Goal: Task Accomplishment & Management: Complete application form

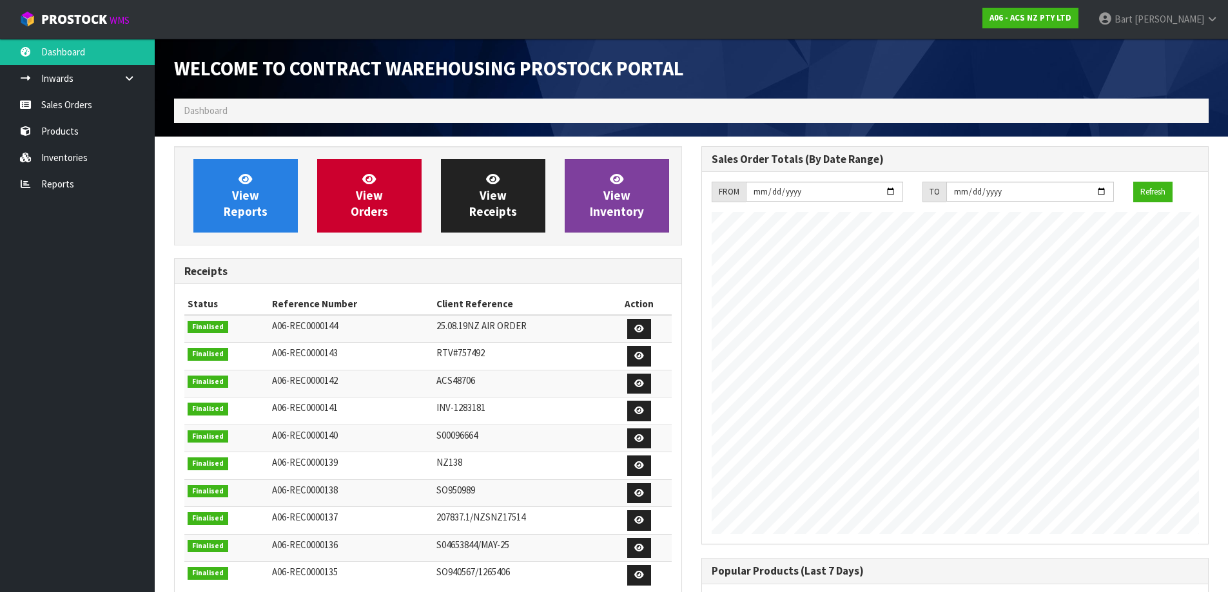
scroll to position [715, 526]
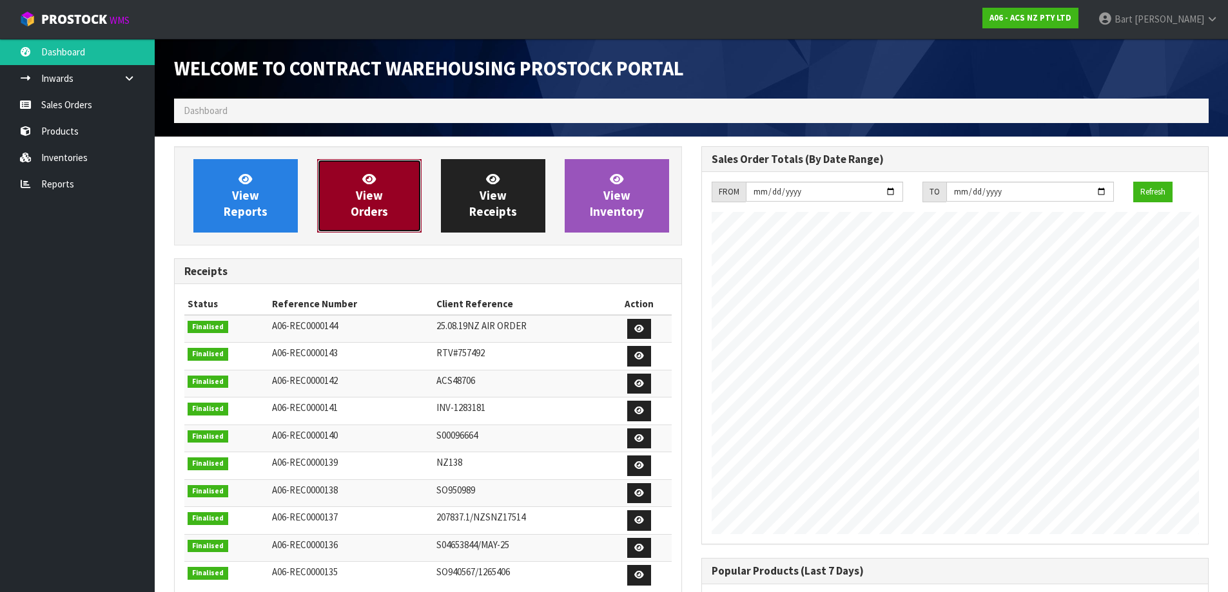
click at [365, 180] on icon at bounding box center [369, 179] width 14 height 12
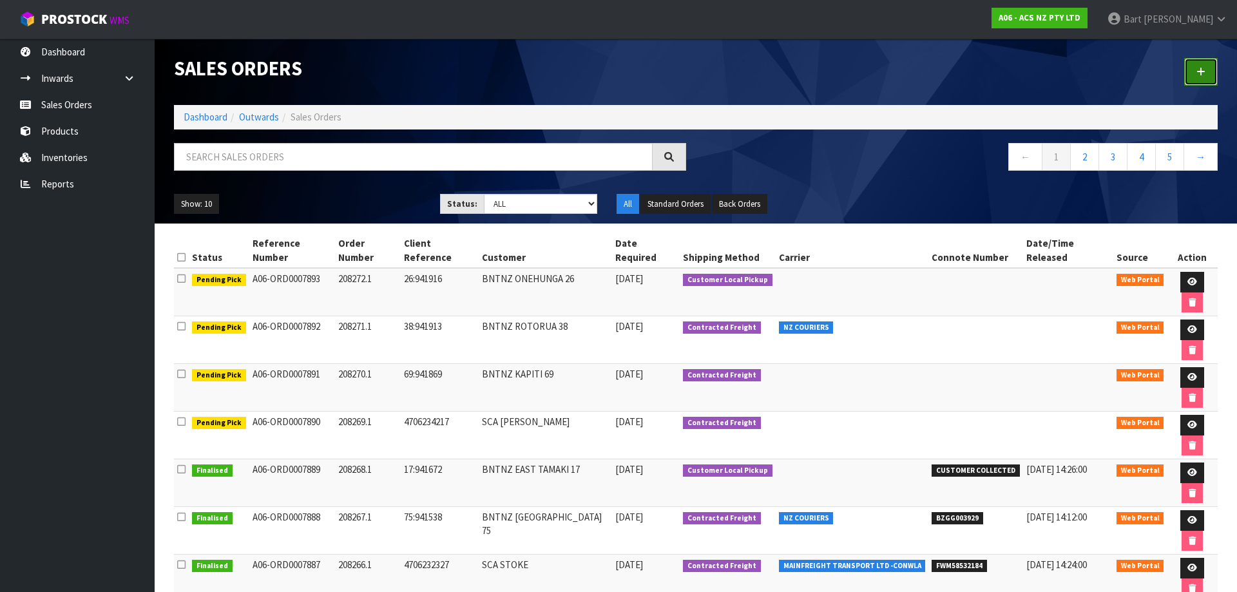
click at [1206, 73] on link at bounding box center [1201, 72] width 34 height 28
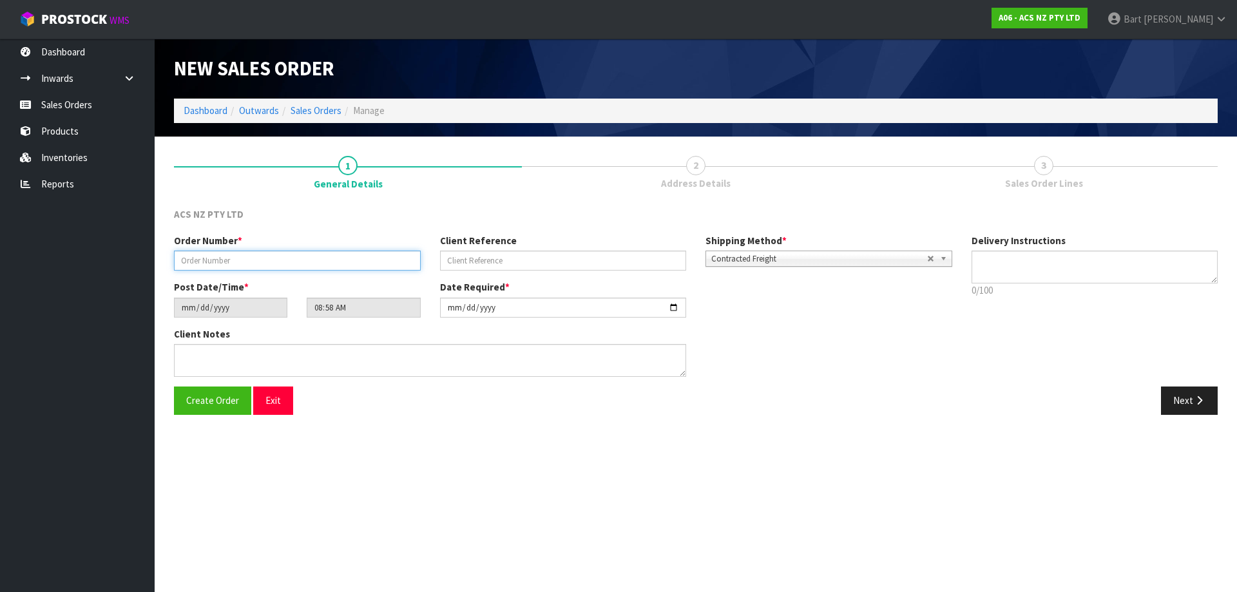
click at [233, 264] on input "text" at bounding box center [297, 261] width 247 height 20
type input "208273"
click at [458, 264] on input "text" at bounding box center [563, 261] width 247 height 20
type input "16:941954"
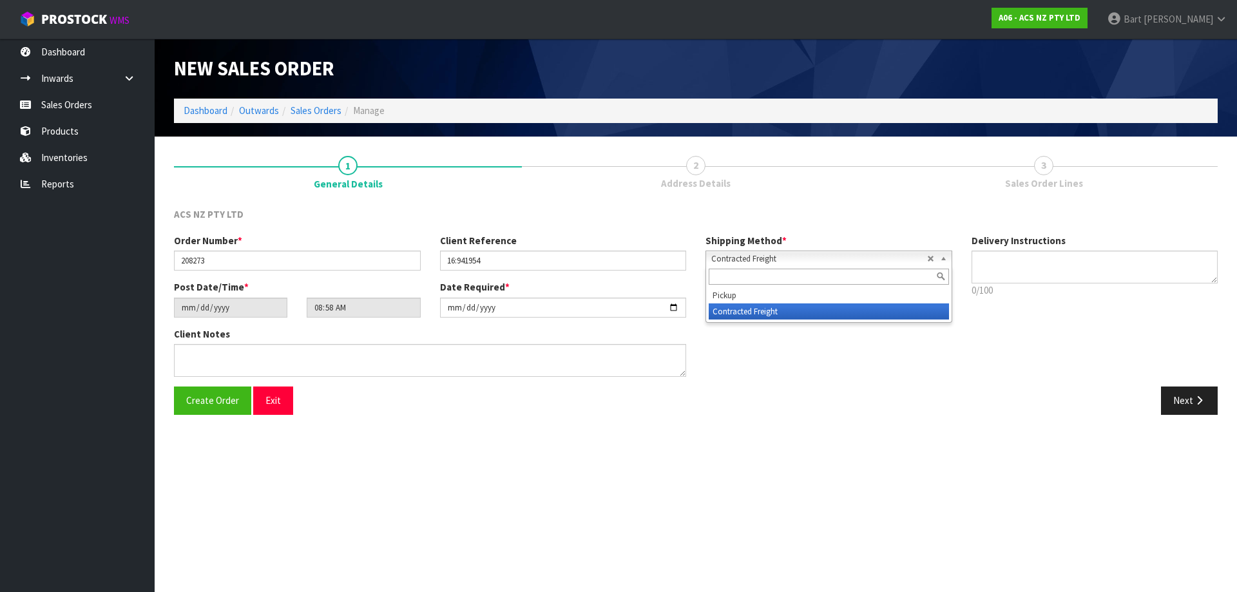
click at [946, 257] on b at bounding box center [946, 258] width 12 height 15
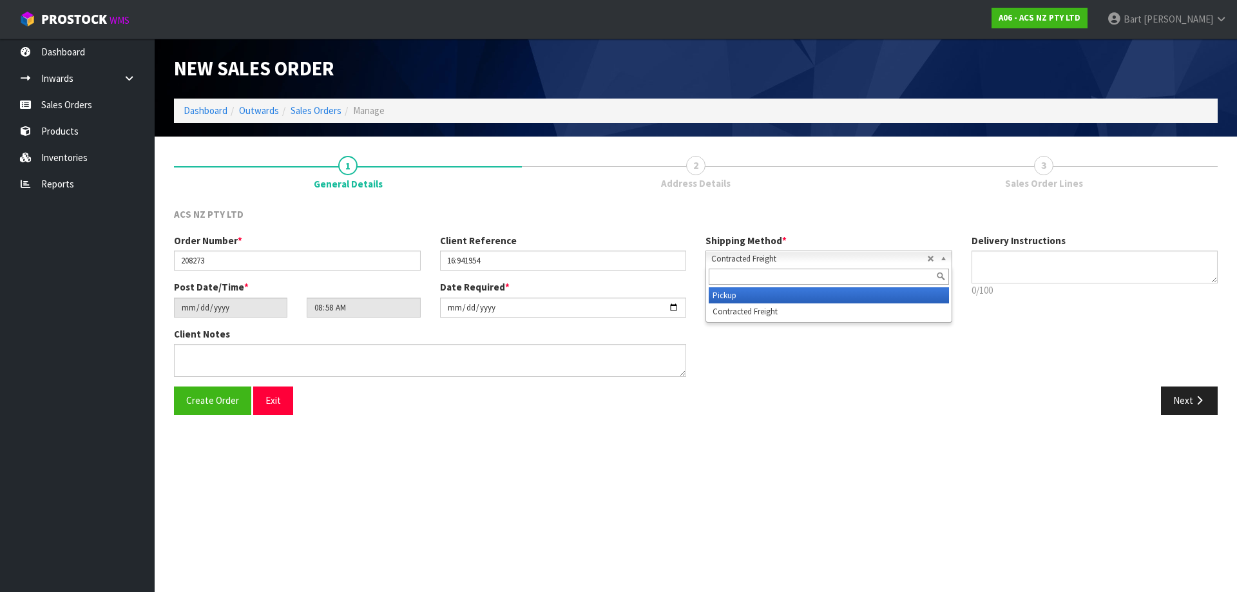
drag, startPoint x: 721, startPoint y: 291, endPoint x: 754, endPoint y: 282, distance: 34.3
click at [722, 291] on li "Pickup" at bounding box center [829, 295] width 240 height 16
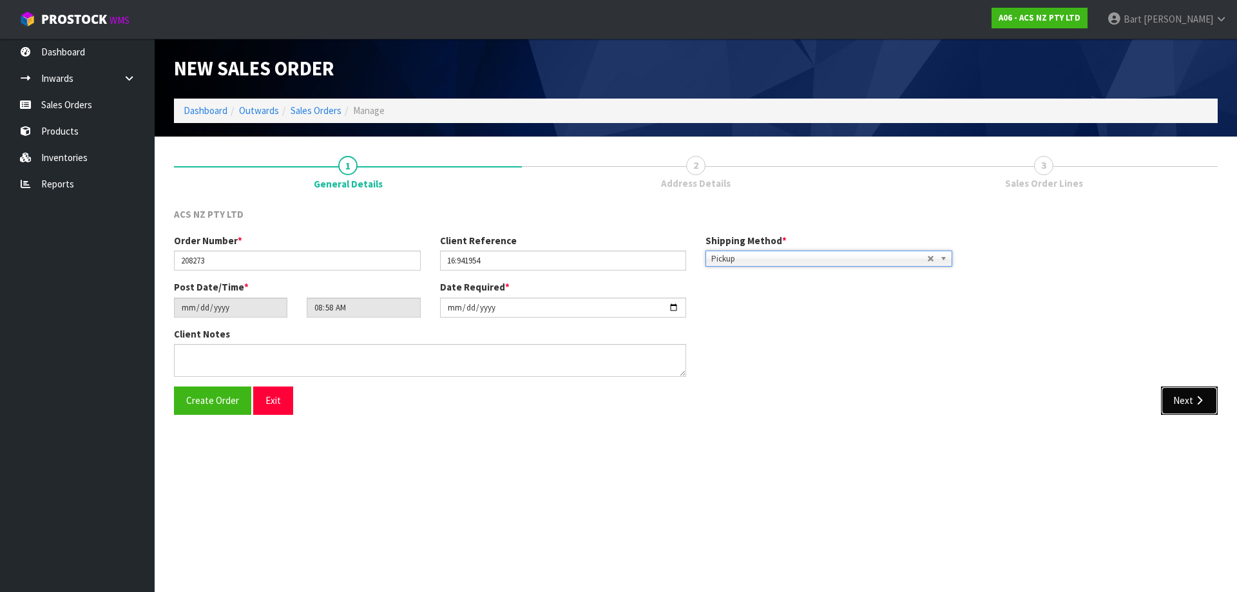
click at [1181, 402] on button "Next" at bounding box center [1189, 401] width 57 height 28
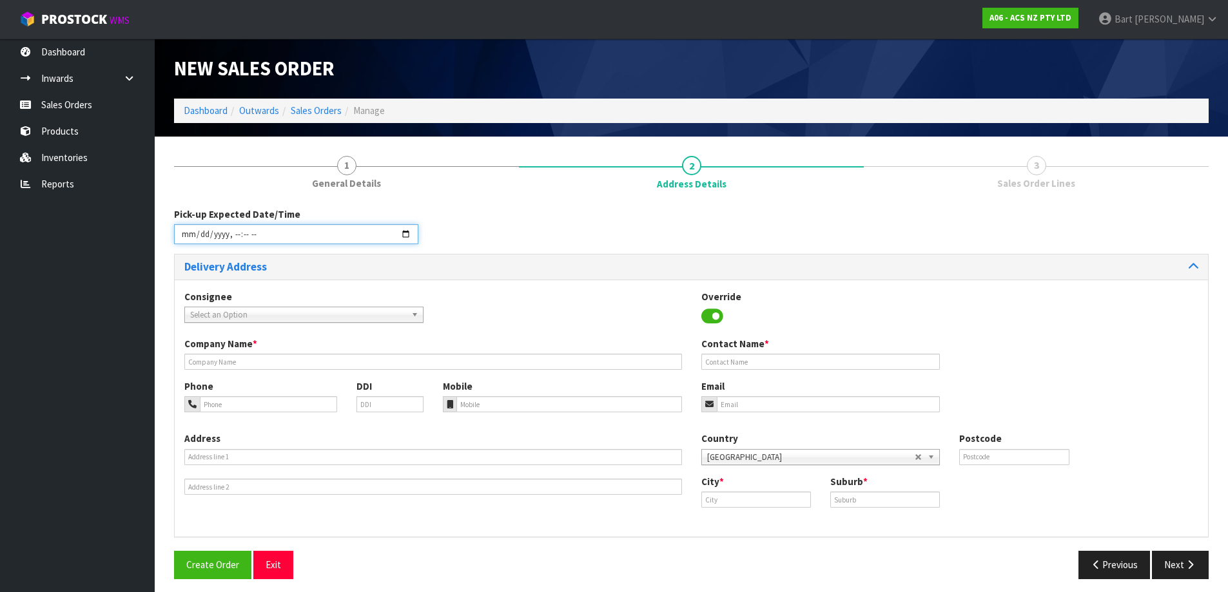
click at [406, 236] on input "datetime-local" at bounding box center [296, 234] width 244 height 20
type input "[DATE]T10:00"
click at [553, 238] on div "Pick-up Expected Date/Time" at bounding box center [691, 231] width 1054 height 46
click at [293, 310] on span "Select an Option" at bounding box center [298, 314] width 216 height 15
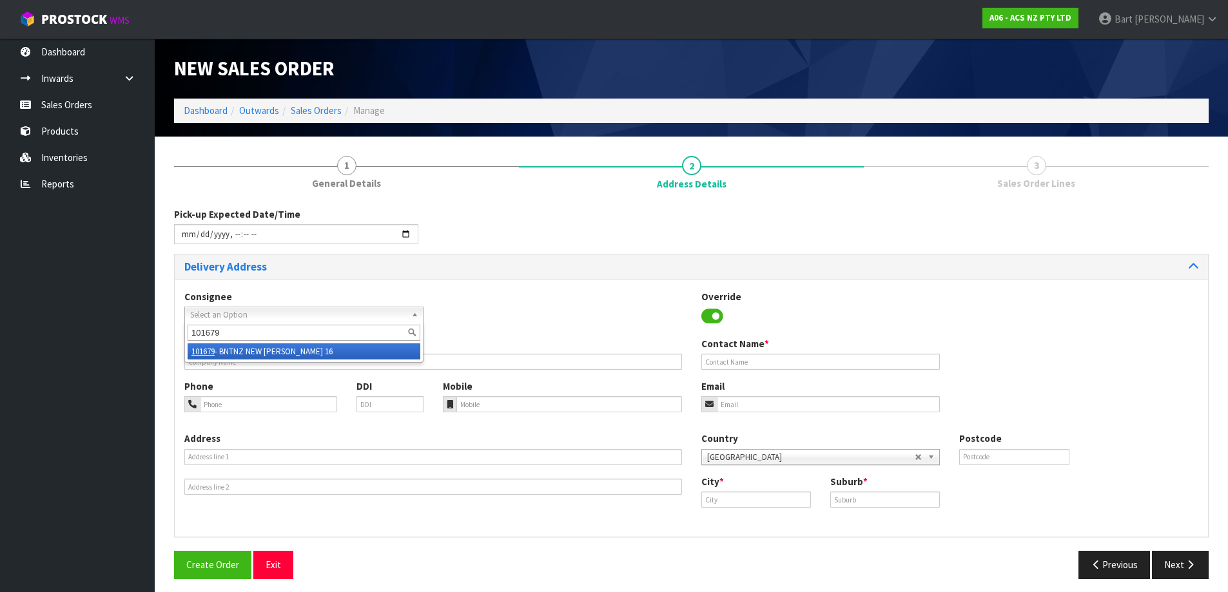
type input "101679"
click at [244, 347] on li "101679 - BNTNZ NEW [PERSON_NAME] 16" at bounding box center [304, 351] width 233 height 16
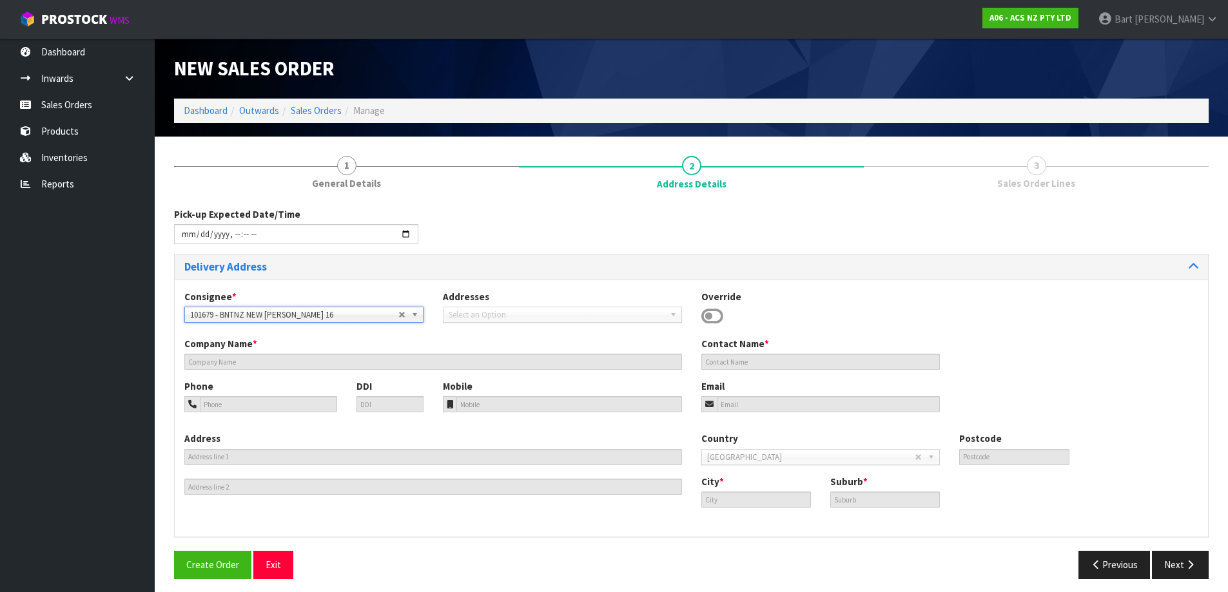
type input "BNTNZ NEW [PERSON_NAME] 16"
type input "[STREET_ADDRESS]"
type input "0640"
type input "[GEOGRAPHIC_DATA]"
type input "NEW [PERSON_NAME]"
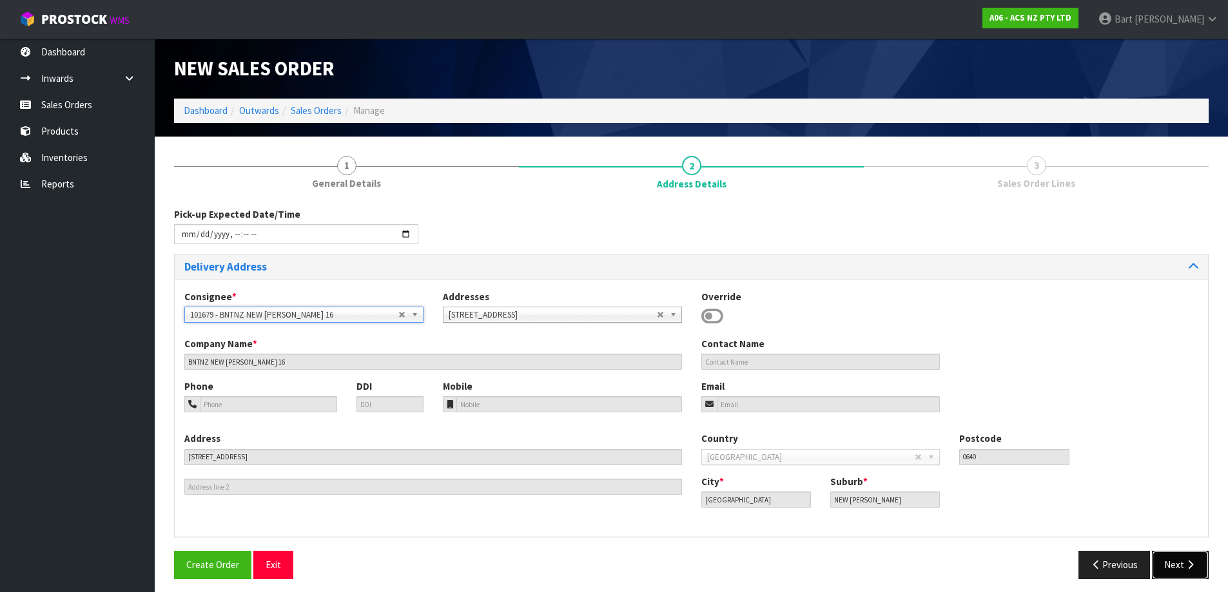
click at [1175, 555] on button "Next" at bounding box center [1180, 565] width 57 height 28
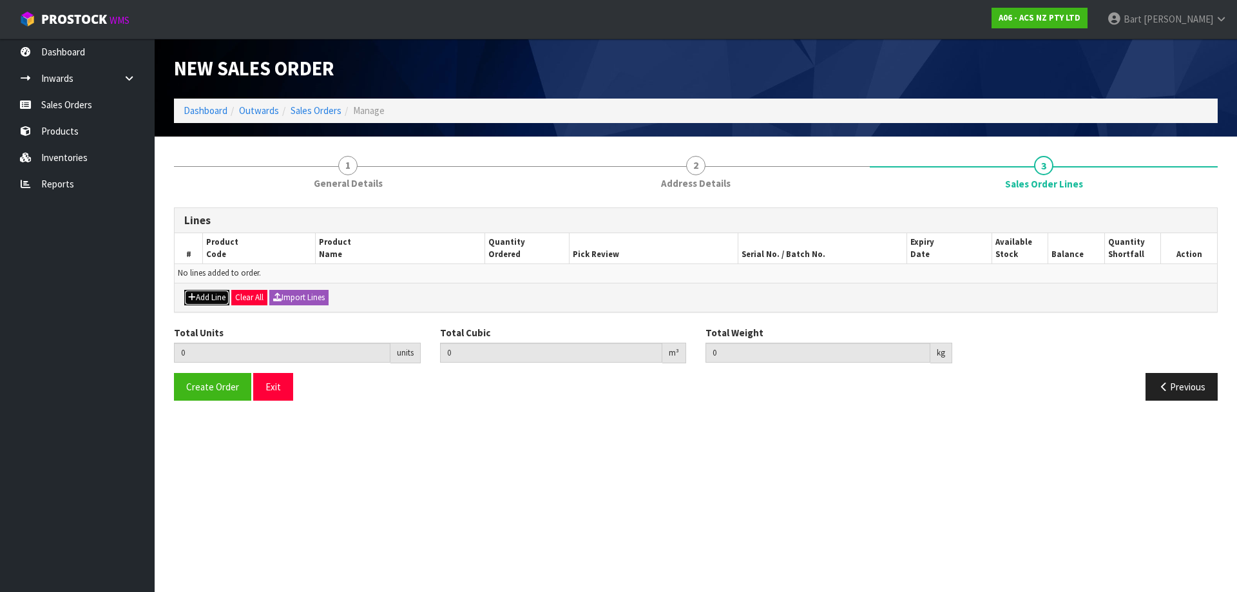
click at [200, 296] on button "Add Line" at bounding box center [206, 297] width 45 height 15
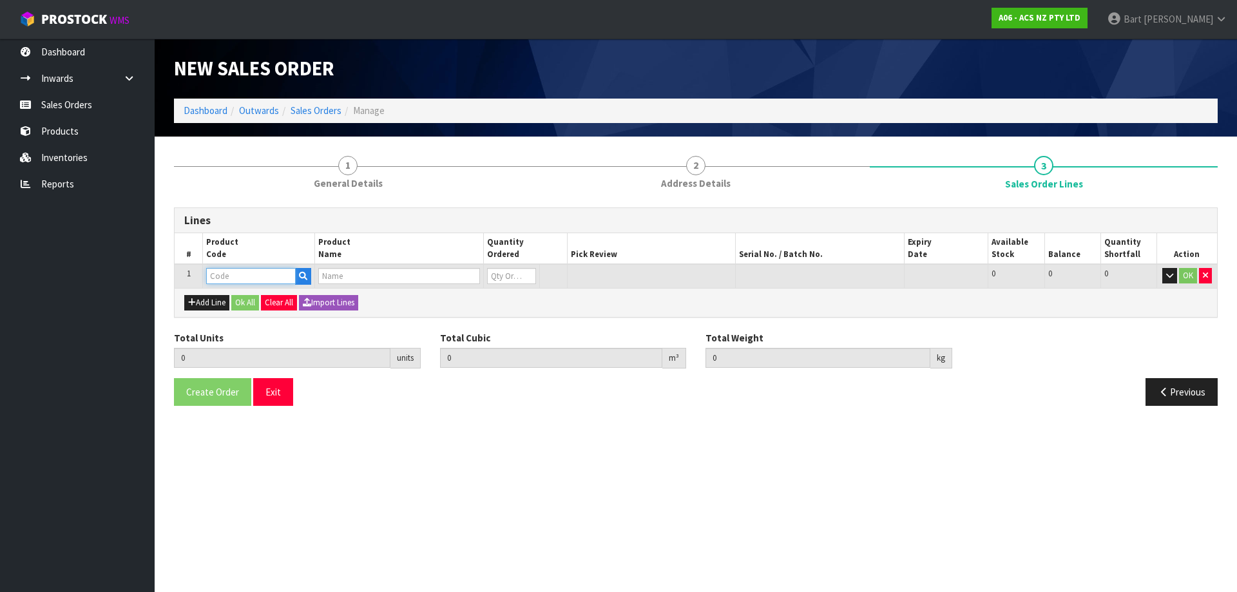
click at [233, 278] on input "text" at bounding box center [251, 276] width 90 height 16
type input "KTY28036"
click at [246, 292] on strong "KTY28036" at bounding box center [241, 298] width 43 height 12
type input "KTY28036"
type input "0.000000"
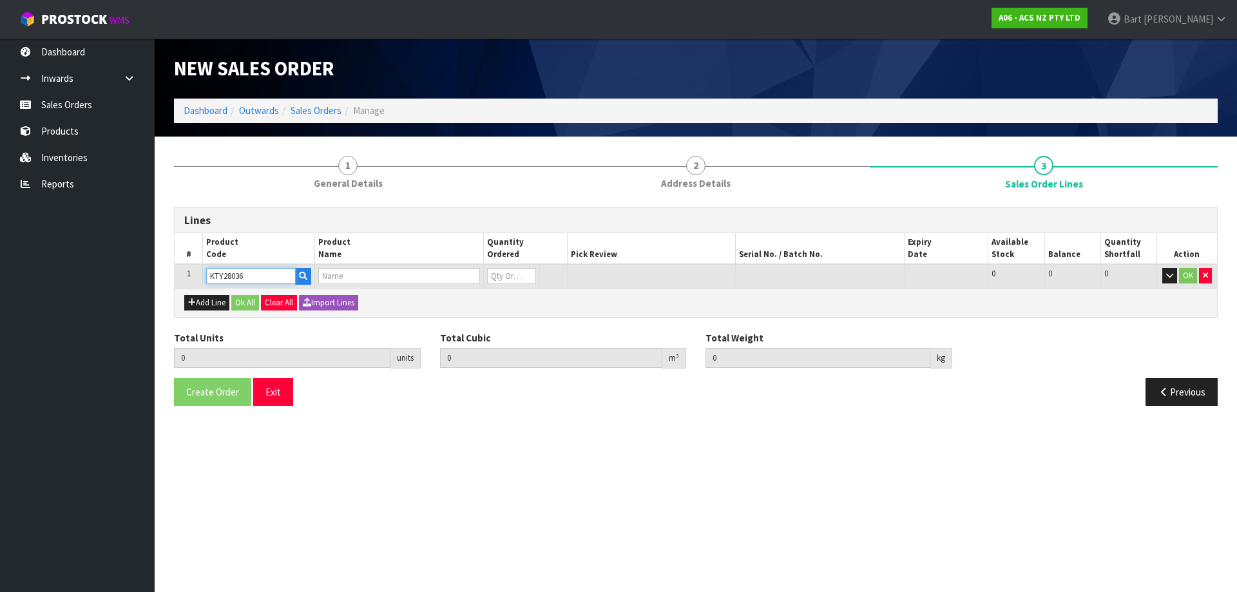
type input "0.000"
type input "KIT STD TOYOTA [PERSON_NAME] 3.0L"
type input "0"
type input "1"
type input "0.01443"
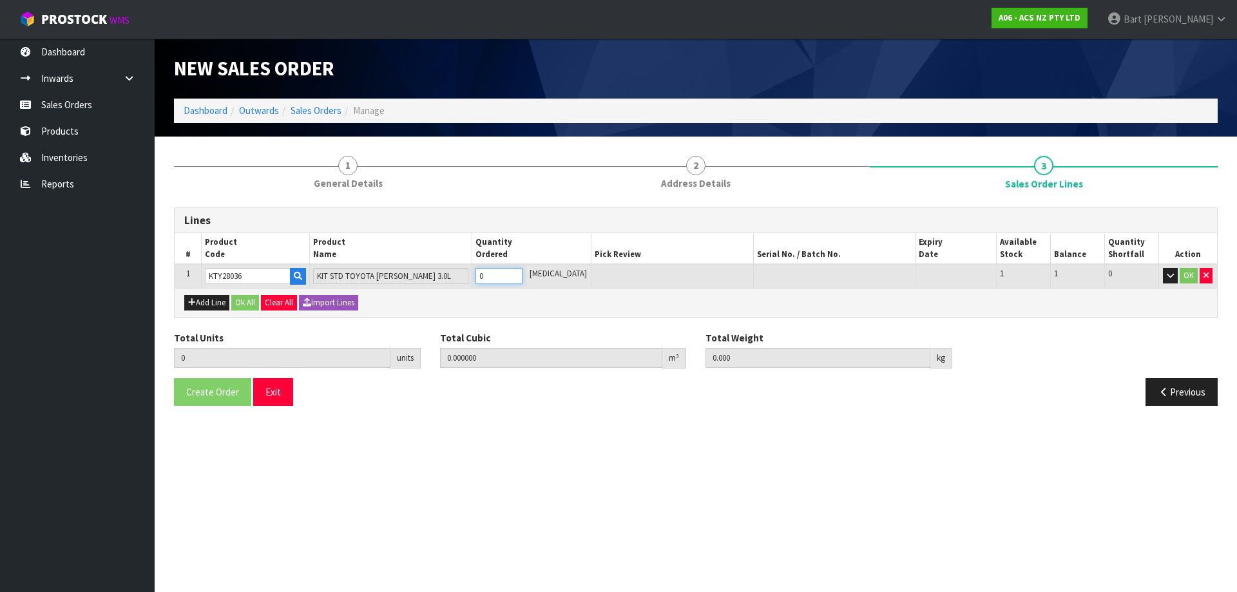
type input "12.7"
type input "1"
click at [523, 273] on input "1" at bounding box center [499, 276] width 47 height 16
click at [1190, 276] on button "OK" at bounding box center [1189, 275] width 18 height 15
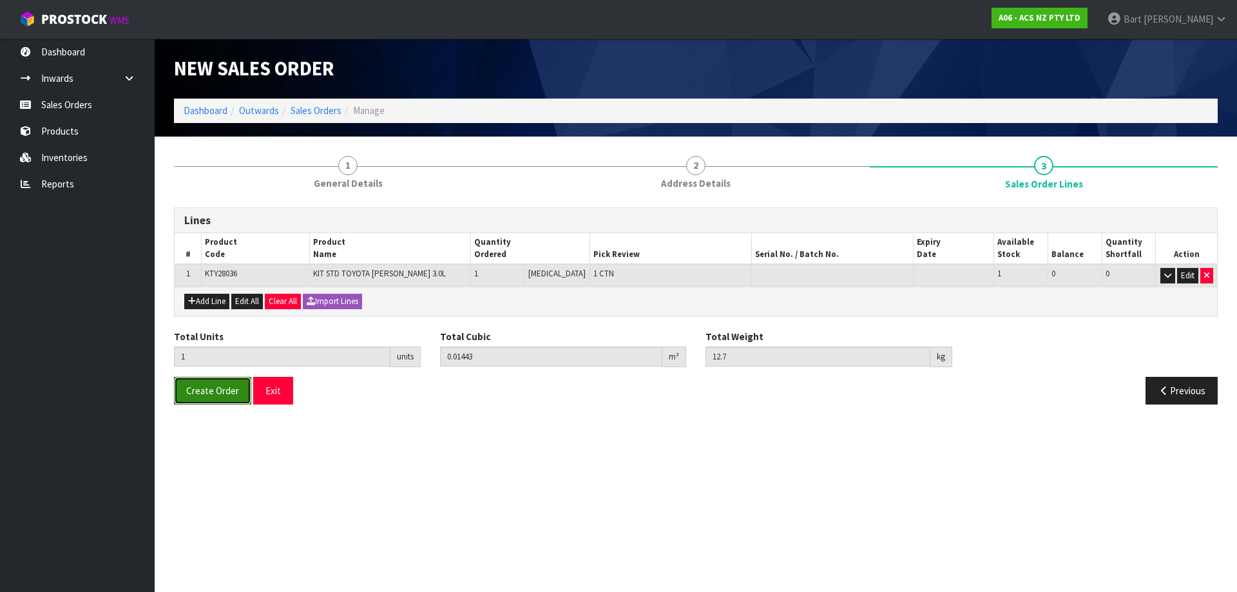
click at [208, 387] on span "Create Order" at bounding box center [212, 391] width 53 height 12
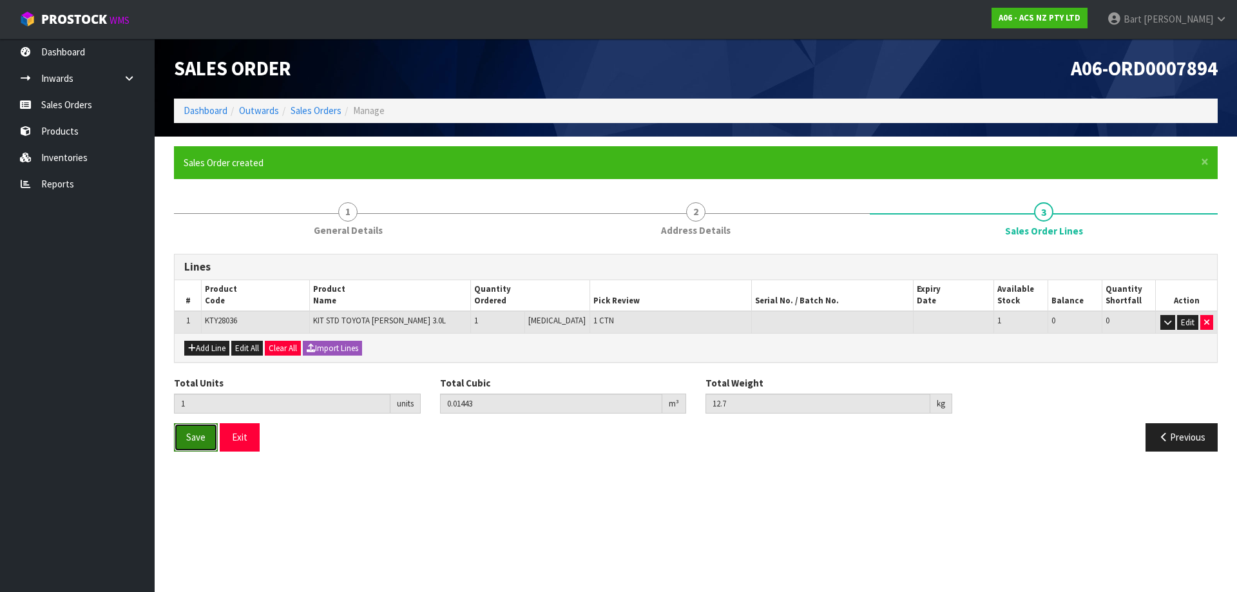
click at [191, 440] on span "Save" at bounding box center [195, 437] width 19 height 12
drag, startPoint x: 196, startPoint y: 441, endPoint x: 206, endPoint y: 434, distance: 12.5
click at [197, 441] on span "Save" at bounding box center [195, 437] width 19 height 12
click at [206, 111] on link "Dashboard" at bounding box center [206, 110] width 44 height 12
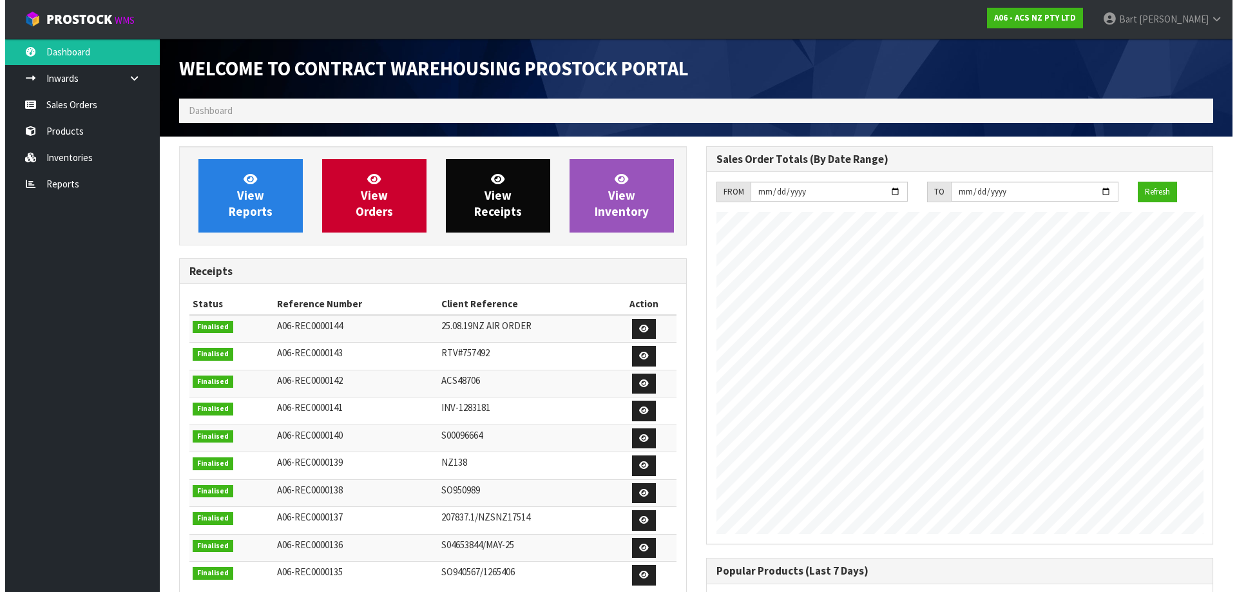
scroll to position [715, 526]
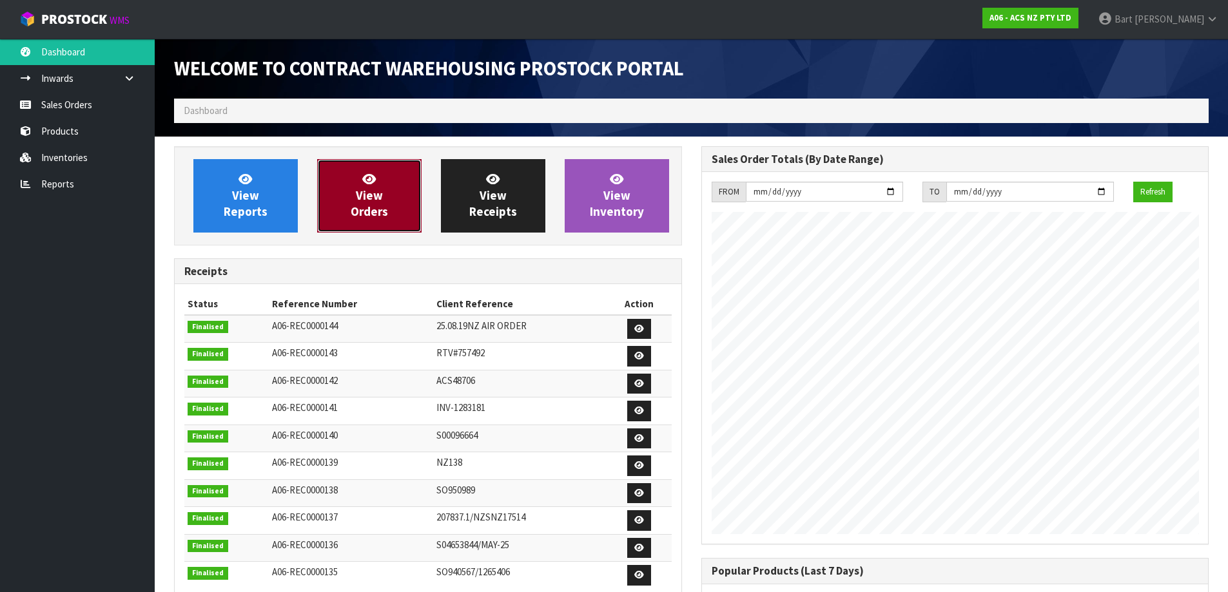
click at [378, 197] on span "View Orders" at bounding box center [369, 195] width 37 height 48
